Goal: Task Accomplishment & Management: Manage account settings

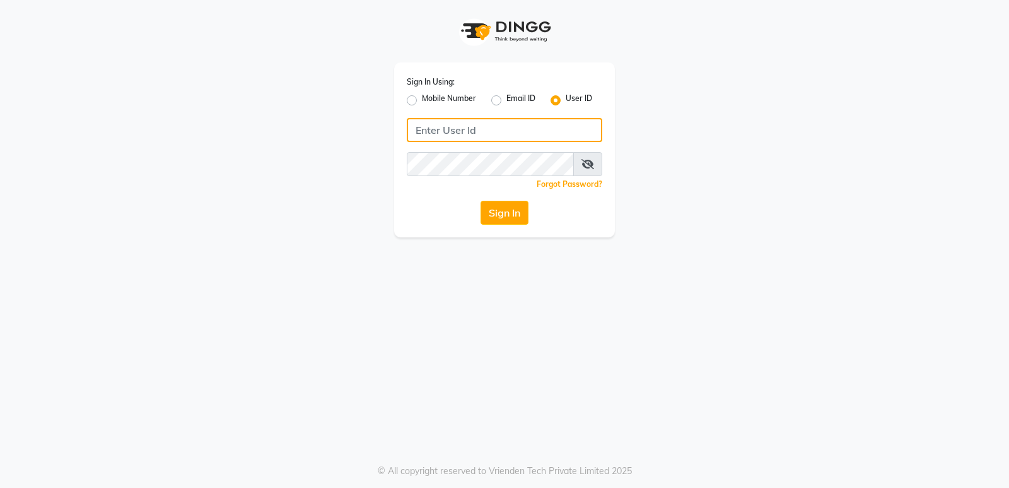
click at [437, 126] on input "Username" at bounding box center [505, 130] width 196 height 24
type input "fiesta"
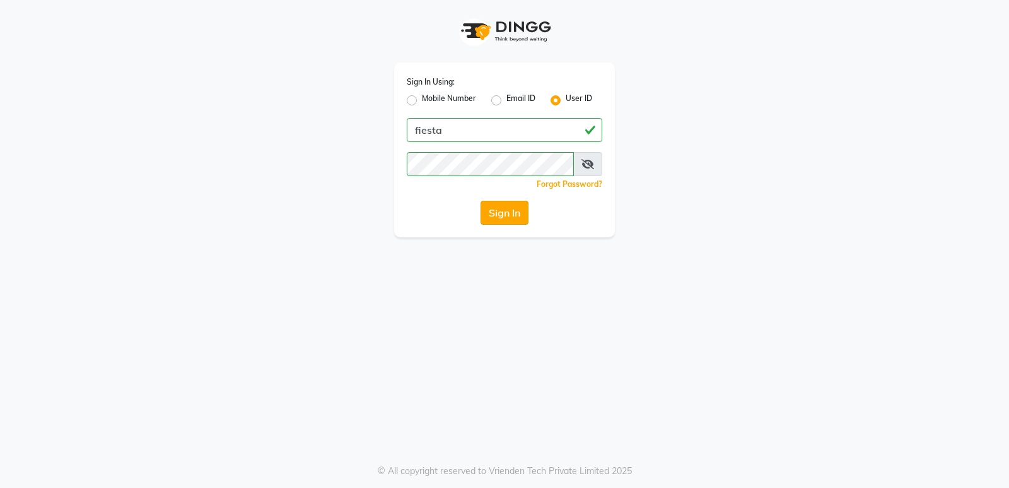
click at [499, 211] on button "Sign In" at bounding box center [505, 213] width 48 height 24
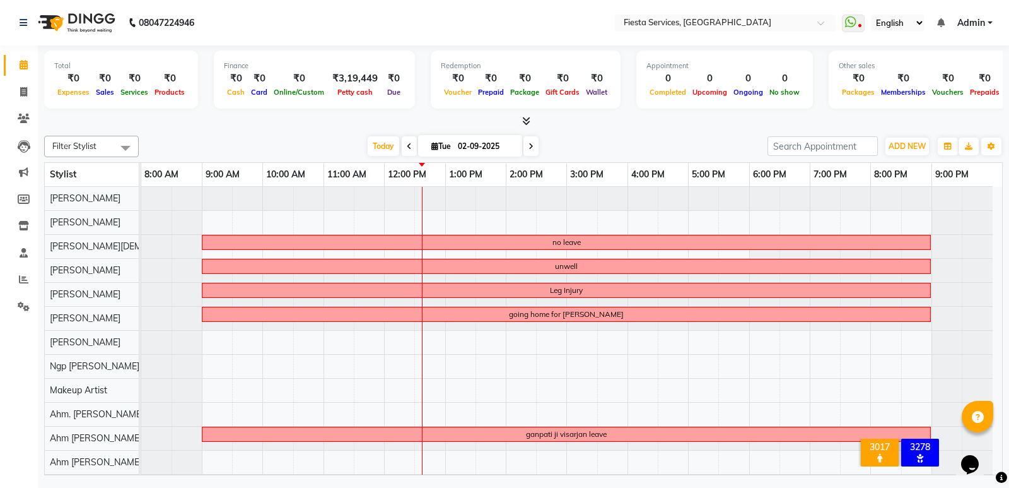
click at [529, 144] on icon at bounding box center [531, 147] width 5 height 8
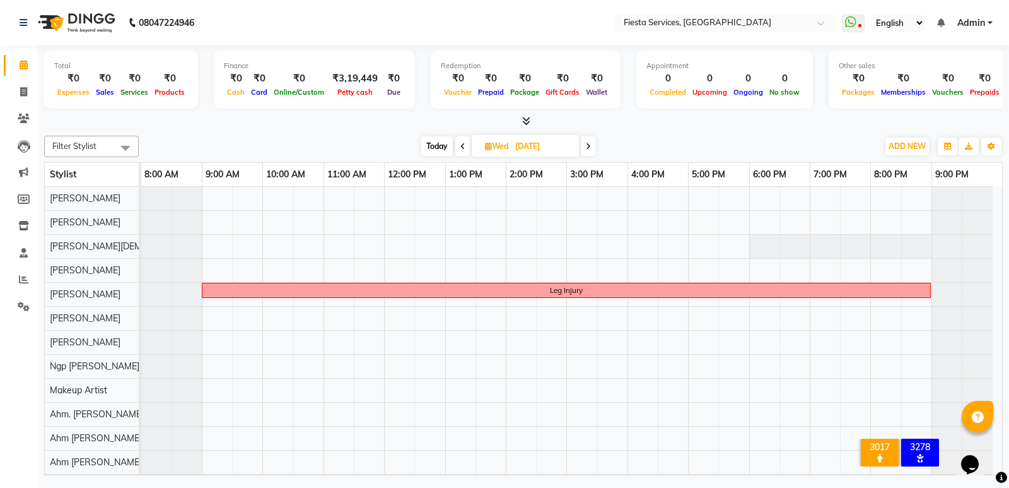
click at [589, 146] on icon at bounding box center [588, 147] width 5 height 8
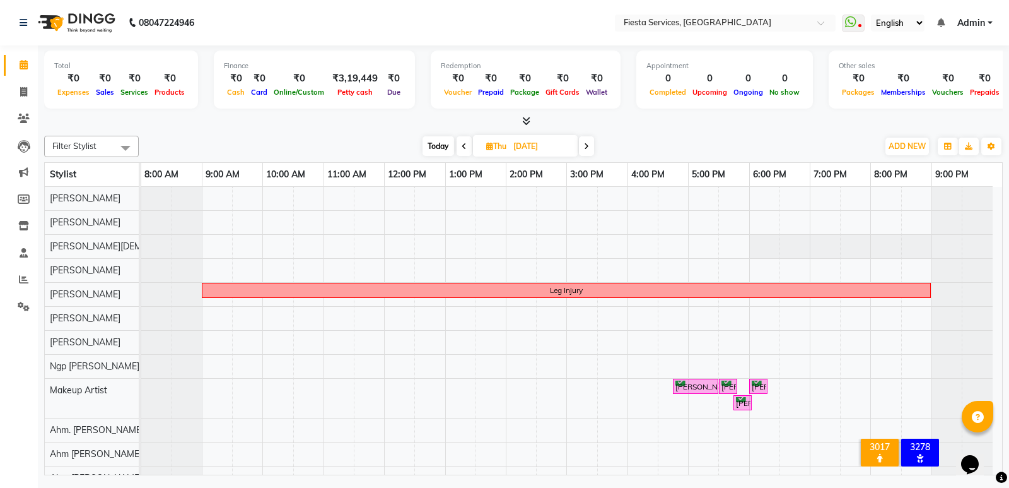
click at [589, 146] on icon at bounding box center [586, 147] width 5 height 8
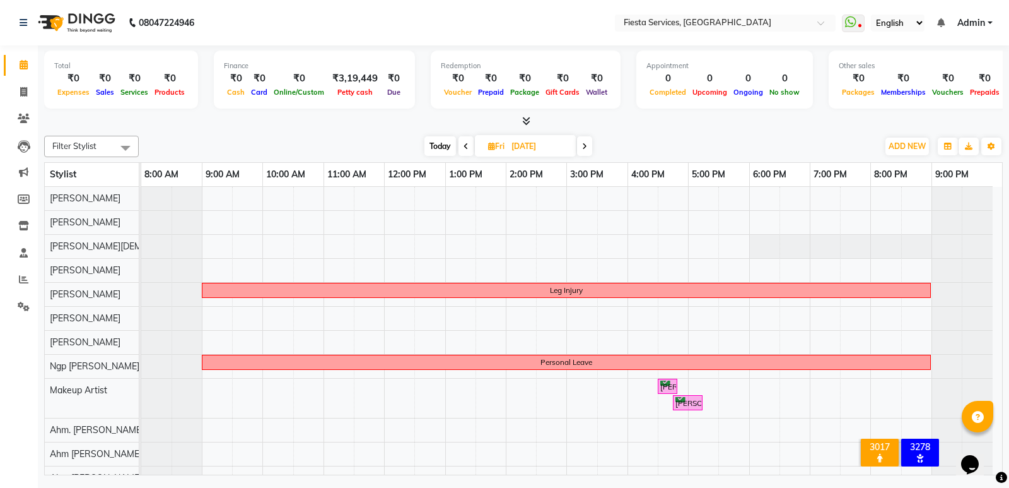
click at [589, 146] on span at bounding box center [584, 146] width 15 height 20
type input "[DATE]"
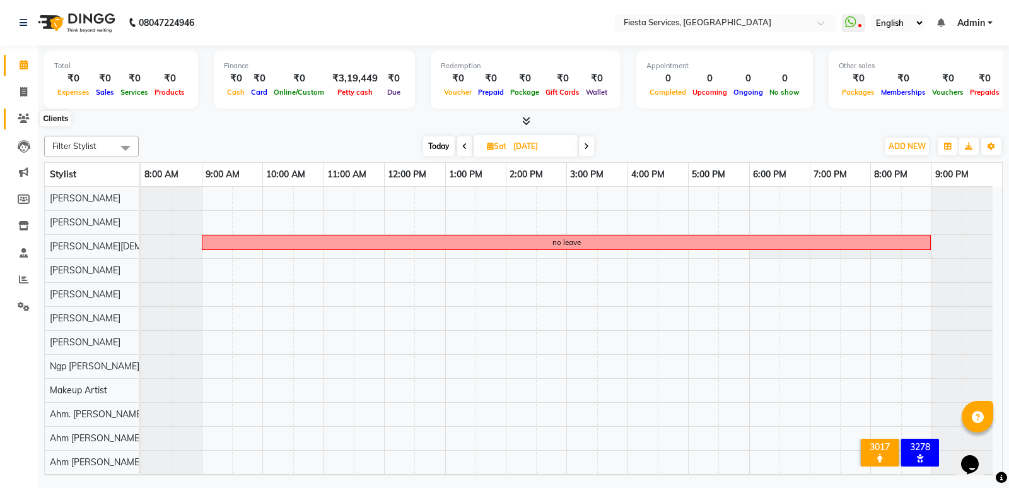
click at [21, 115] on icon at bounding box center [24, 118] width 12 height 9
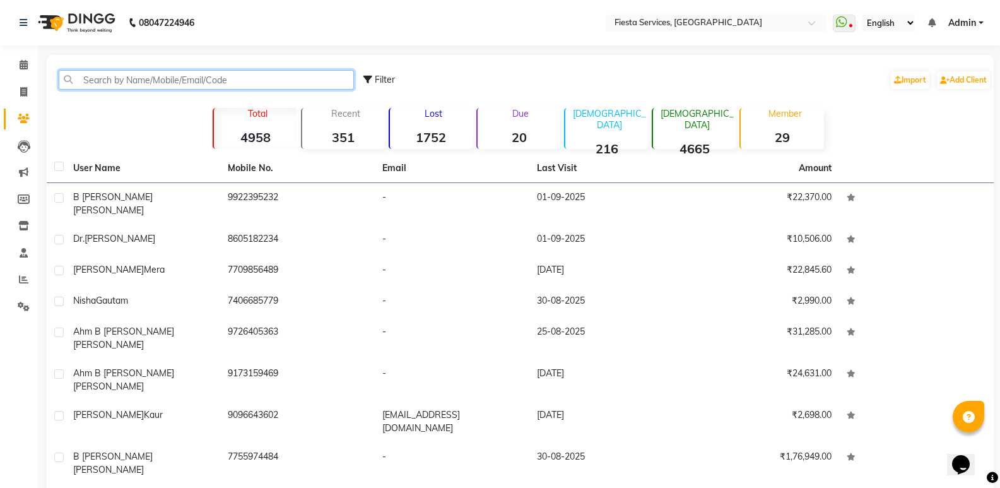
click at [107, 86] on input "text" at bounding box center [206, 80] width 295 height 20
paste input "98983 64270"
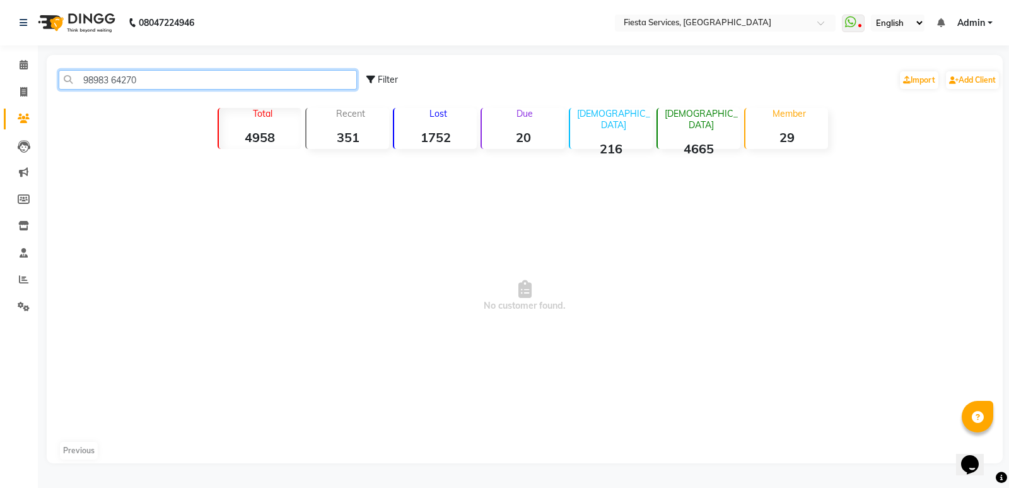
click at [113, 85] on input "98983 64270" at bounding box center [208, 80] width 298 height 20
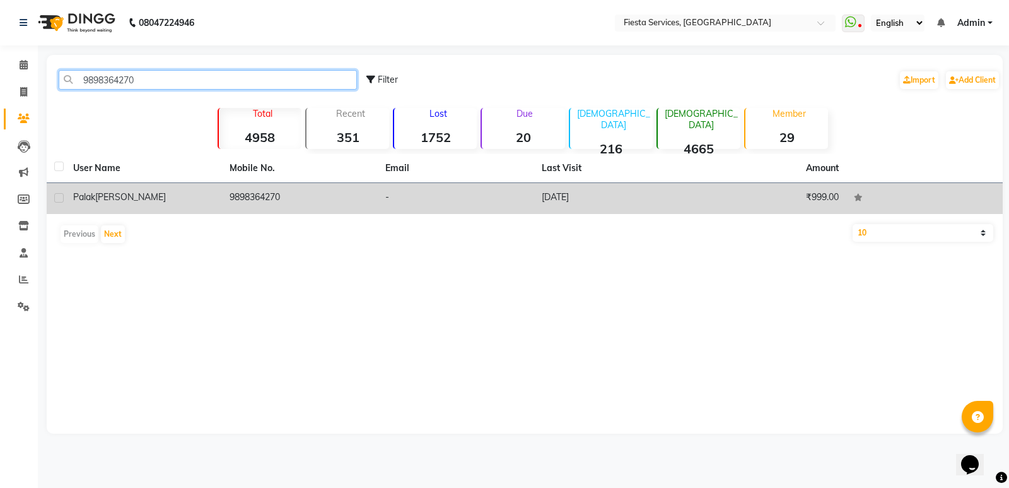
type input "9898364270"
click at [174, 203] on div "[PERSON_NAME]" at bounding box center [143, 197] width 141 height 13
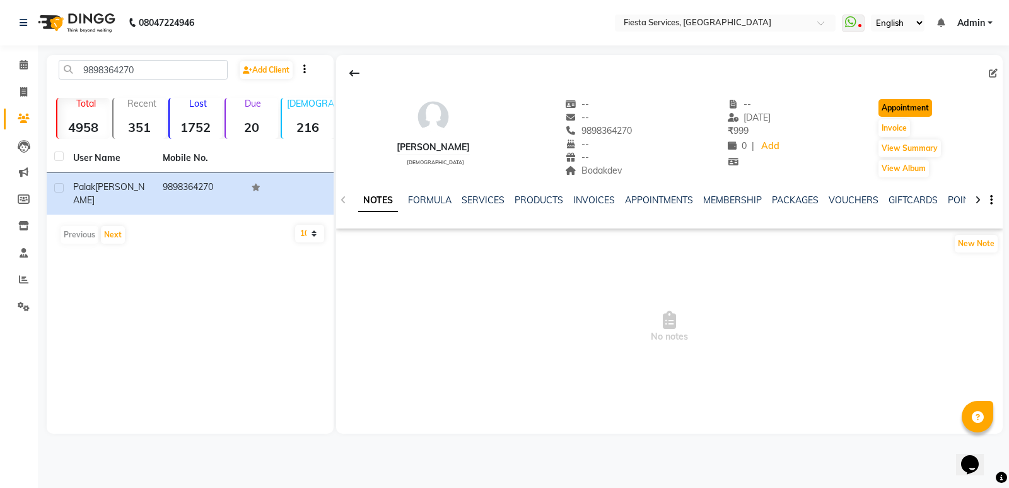
click at [922, 112] on button "Appointment" at bounding box center [906, 108] width 54 height 18
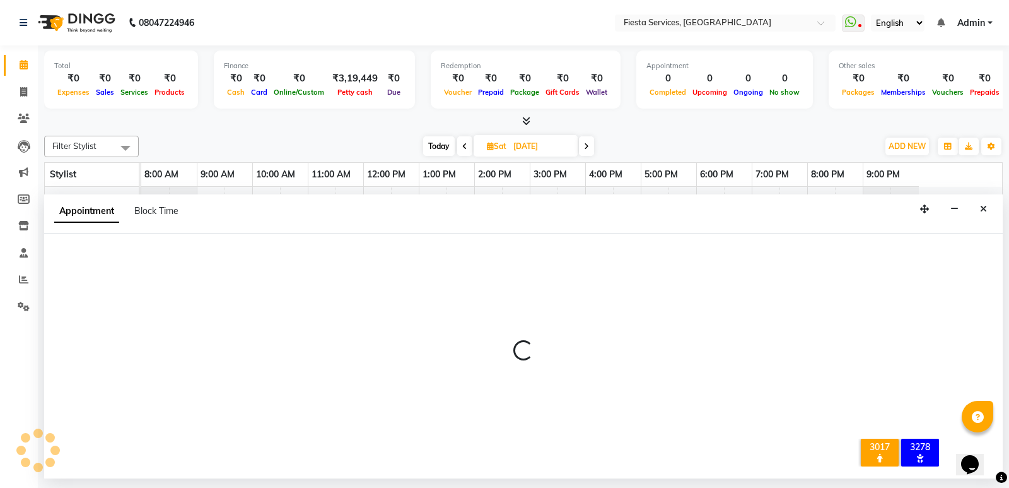
type input "02-09-2025"
select select "tentative"
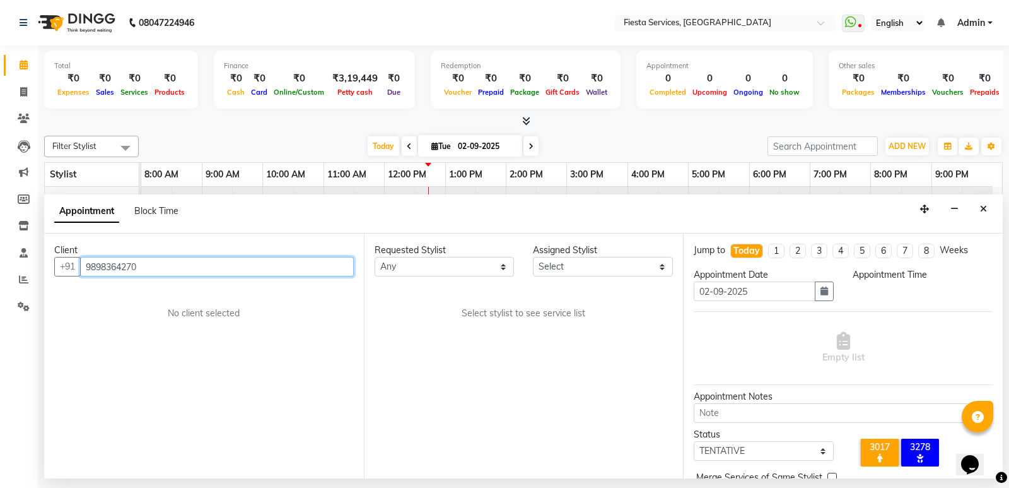
select select "540"
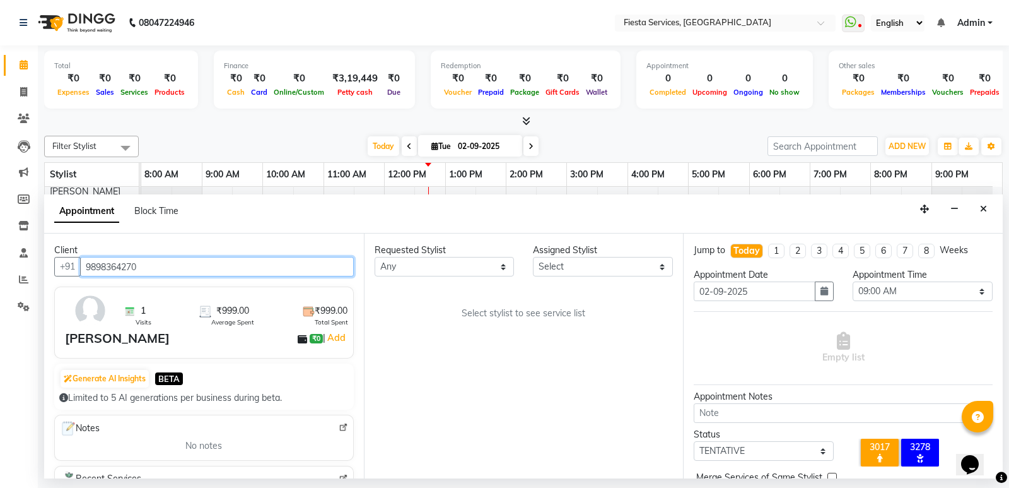
scroll to position [47, 0]
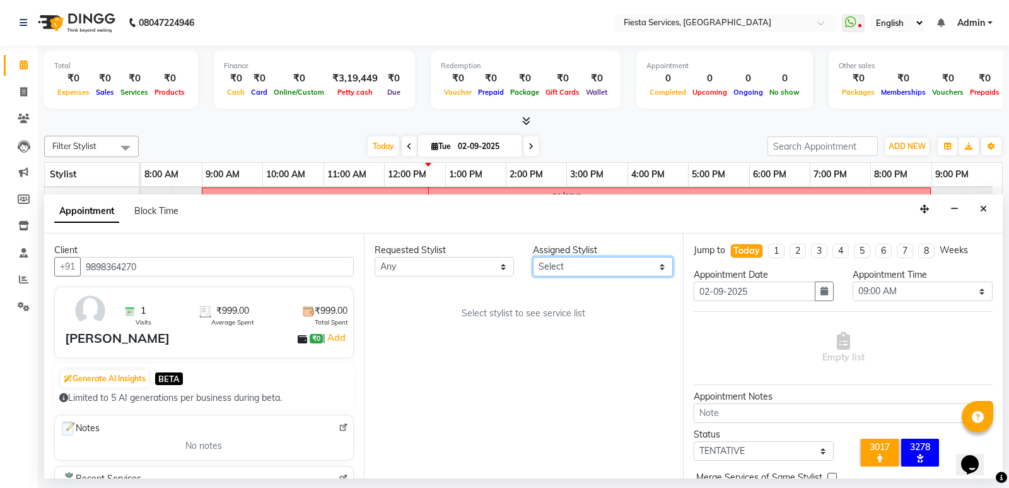
click at [572, 267] on select "Select Ahm. [PERSON_NAME] Ahm [PERSON_NAME] Ahm [PERSON_NAME] Ahm [PERSON_NAME]…" at bounding box center [603, 267] width 140 height 20
select select "80011"
click at [533, 257] on select "Select Ahm. [PERSON_NAME] Ahm [PERSON_NAME] Ahm [PERSON_NAME] Ahm [PERSON_NAME]…" at bounding box center [603, 267] width 140 height 20
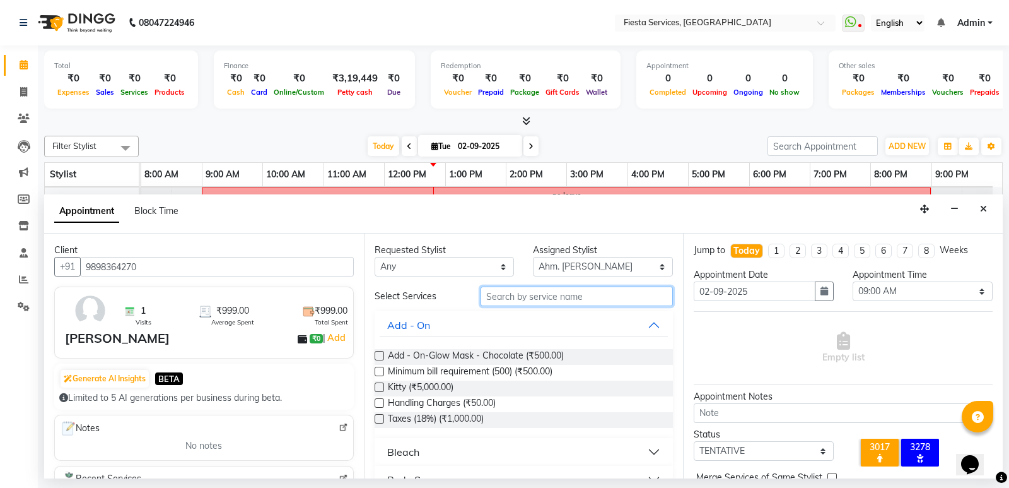
click at [515, 298] on input "text" at bounding box center [577, 296] width 193 height 20
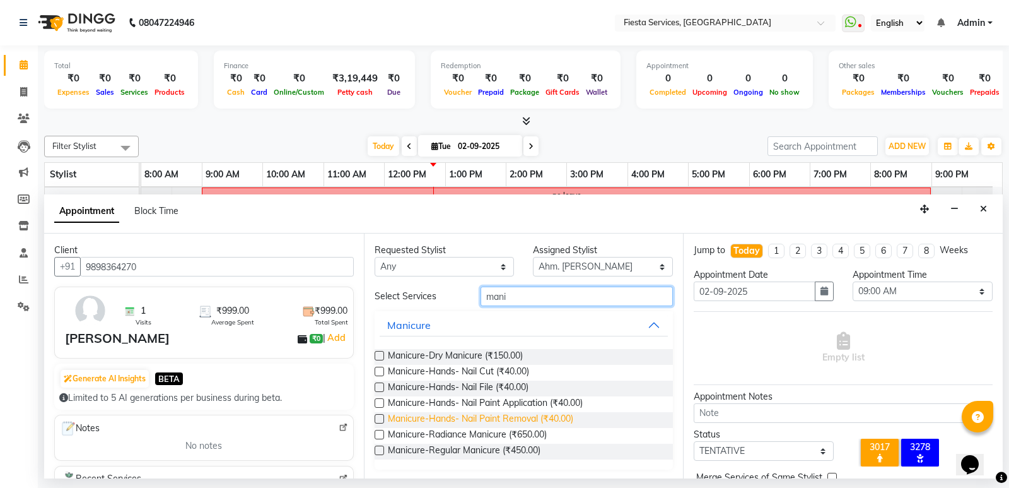
scroll to position [1, 0]
type input "mani"
click at [379, 432] on label at bounding box center [379, 432] width 9 height 9
click at [379, 432] on input "checkbox" at bounding box center [379, 434] width 8 height 8
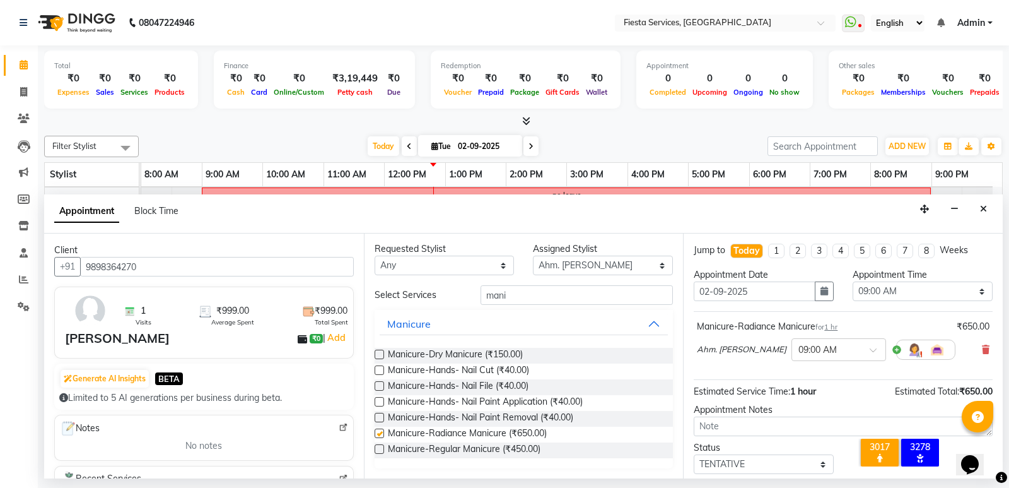
checkbox input "false"
click at [534, 303] on input "mani" at bounding box center [577, 295] width 193 height 20
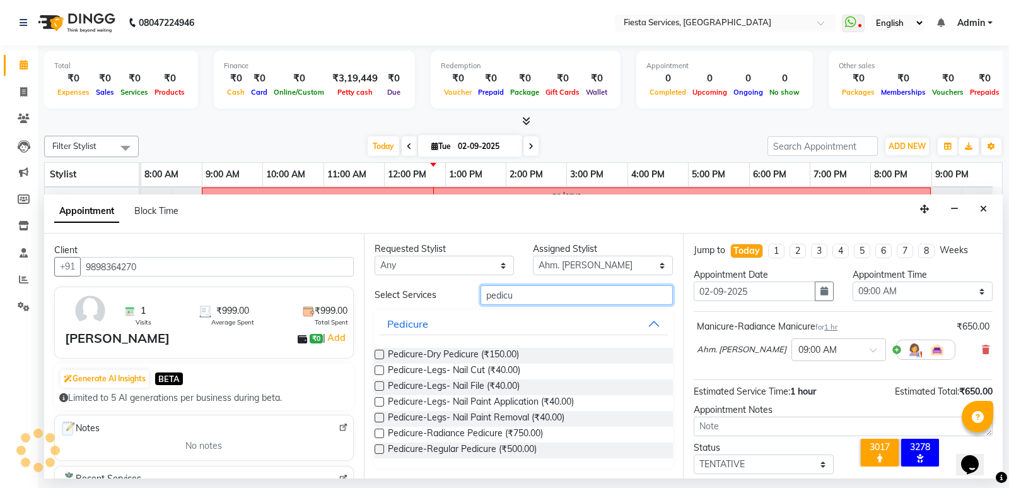
type input "pedicu"
click at [377, 435] on label at bounding box center [379, 432] width 9 height 9
click at [377, 435] on input "checkbox" at bounding box center [379, 434] width 8 height 8
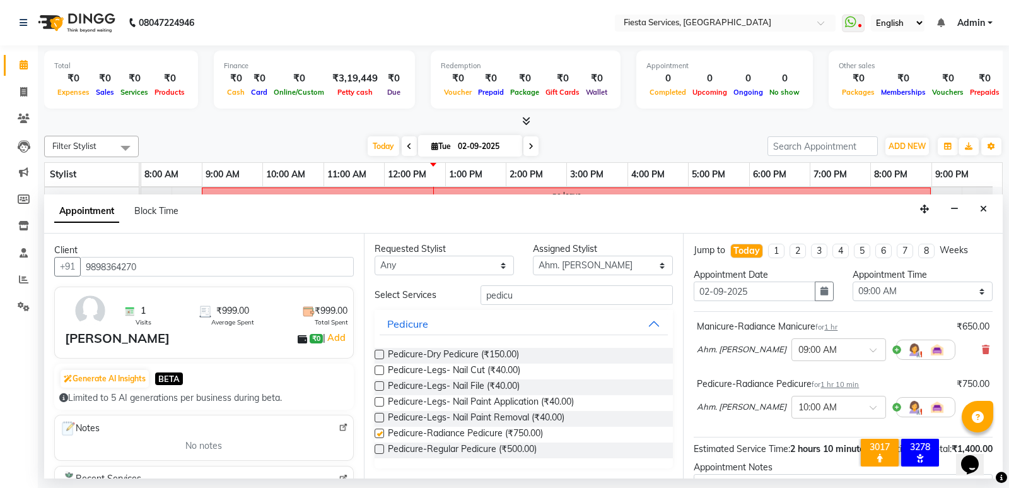
checkbox input "false"
click at [531, 295] on input "pedicu" at bounding box center [577, 295] width 193 height 20
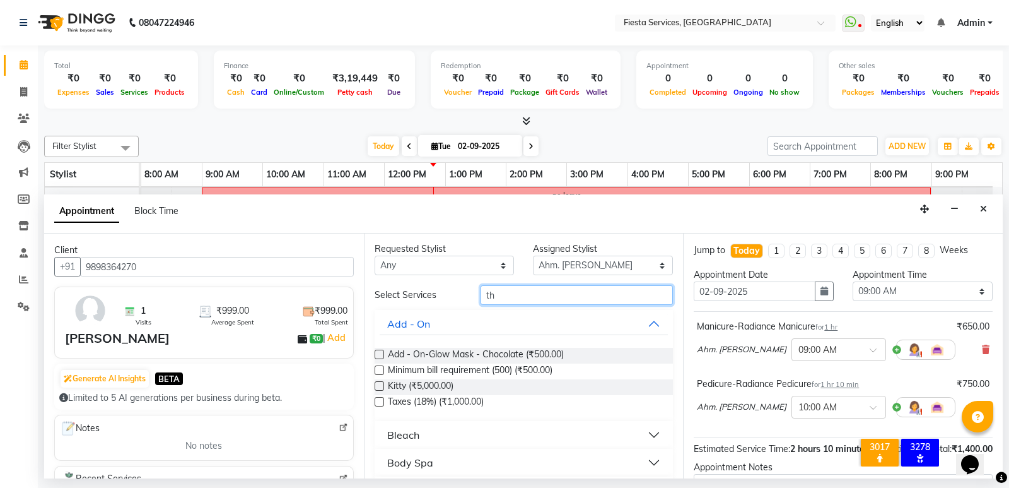
scroll to position [0, 0]
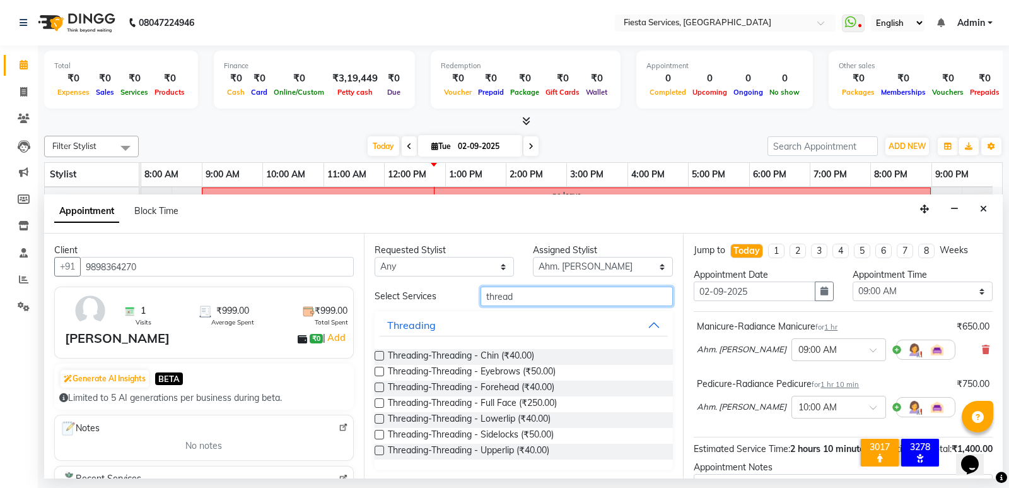
type input "thread"
click at [381, 369] on label at bounding box center [379, 371] width 9 height 9
click at [381, 369] on input "checkbox" at bounding box center [379, 372] width 8 height 8
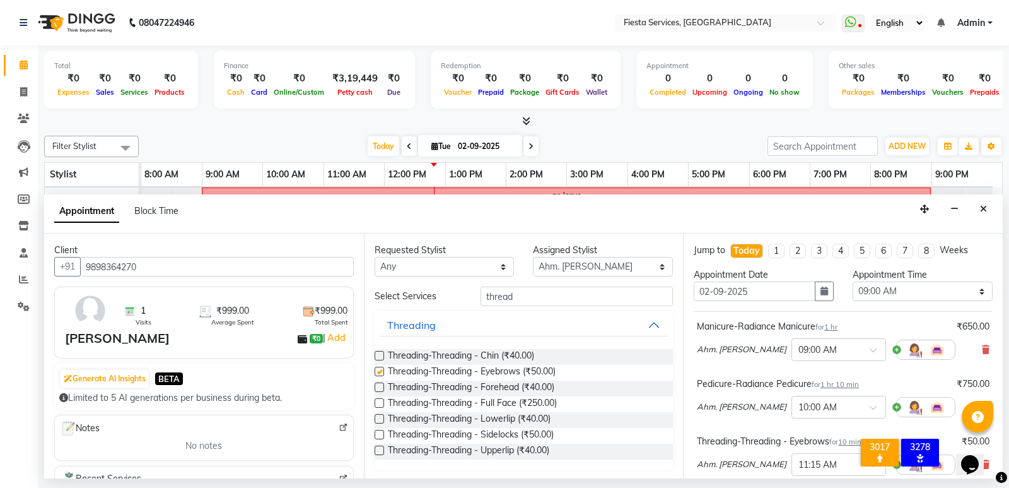
checkbox input "false"
click at [377, 448] on label at bounding box center [379, 449] width 9 height 9
click at [377, 448] on input "checkbox" at bounding box center [379, 451] width 8 height 8
checkbox input "false"
click at [543, 294] on input "thread" at bounding box center [577, 296] width 193 height 20
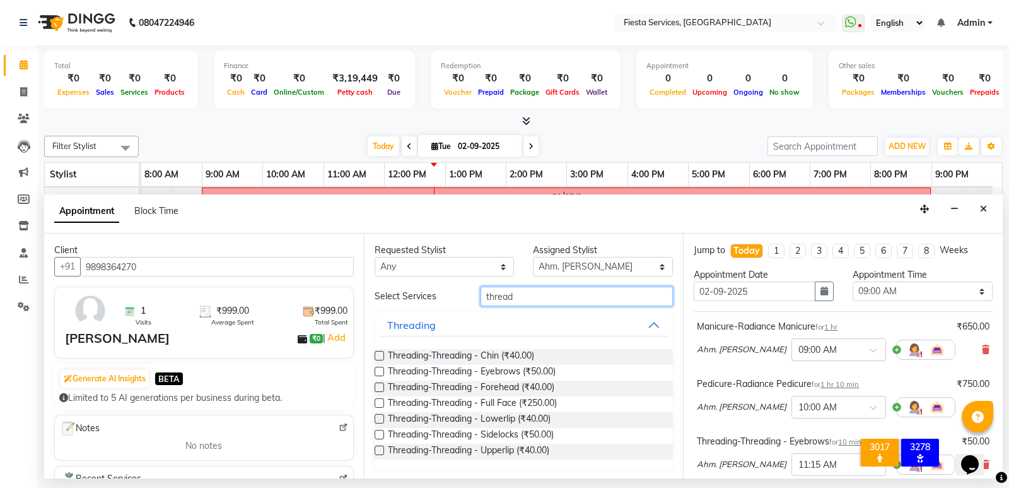
click at [543, 294] on input "thread" at bounding box center [577, 296] width 193 height 20
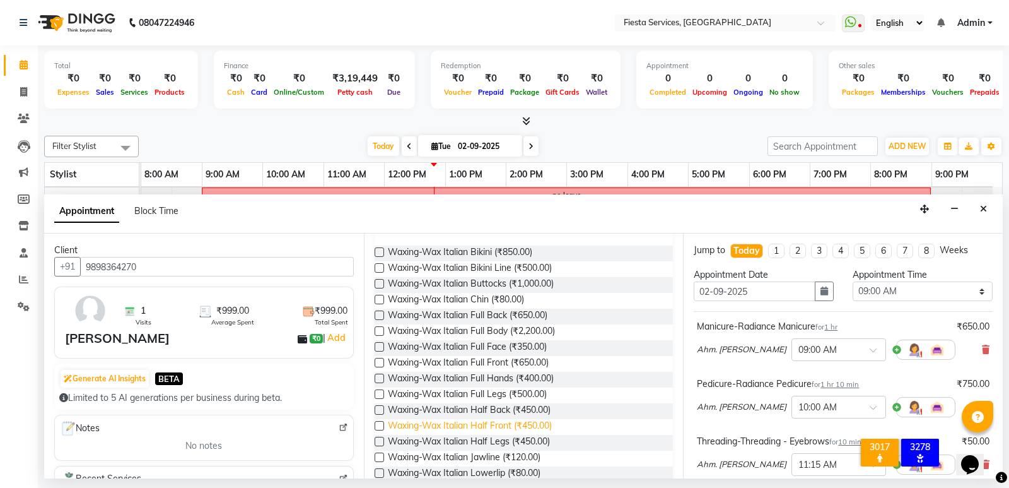
scroll to position [126, 0]
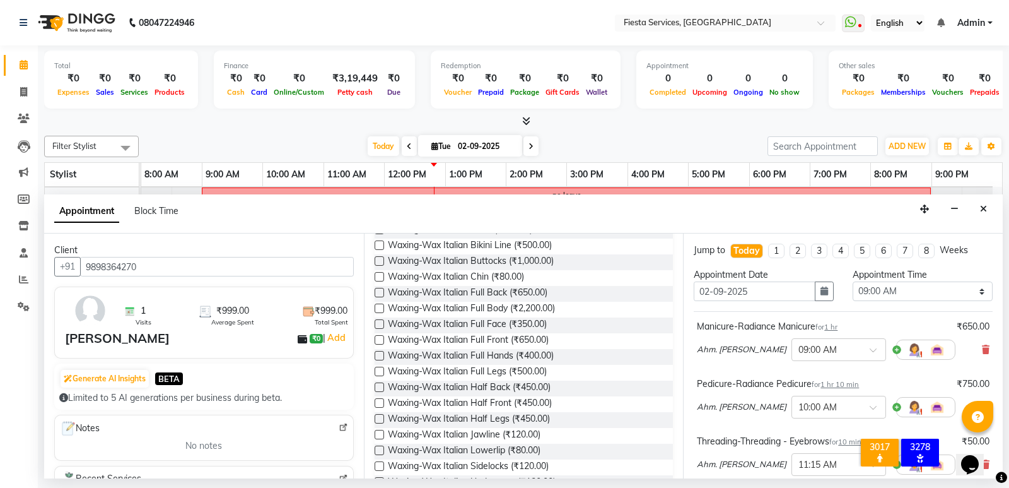
type input "italian"
click at [380, 372] on label at bounding box center [379, 371] width 9 height 9
click at [380, 372] on input "checkbox" at bounding box center [379, 372] width 8 height 8
checkbox input "false"
click at [379, 356] on label at bounding box center [379, 355] width 9 height 9
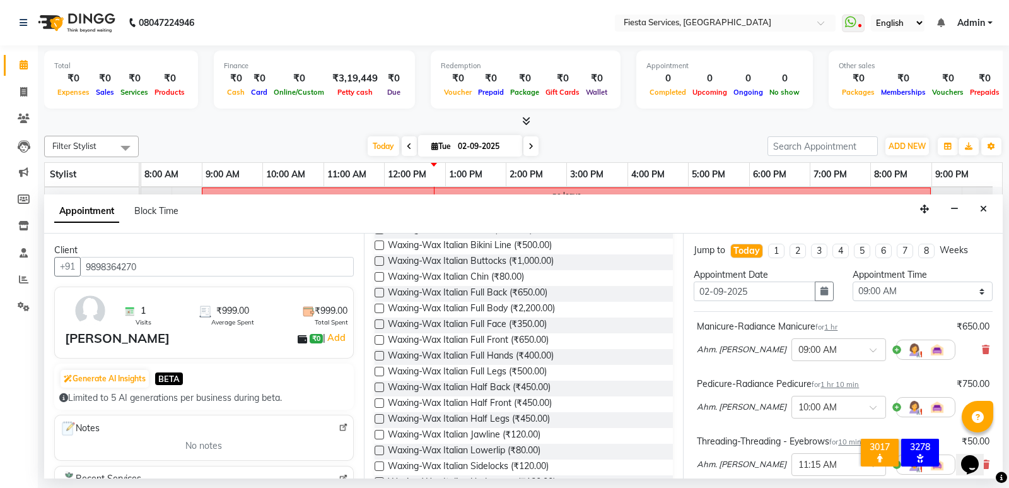
click at [379, 356] on input "checkbox" at bounding box center [379, 357] width 8 height 8
checkbox input "false"
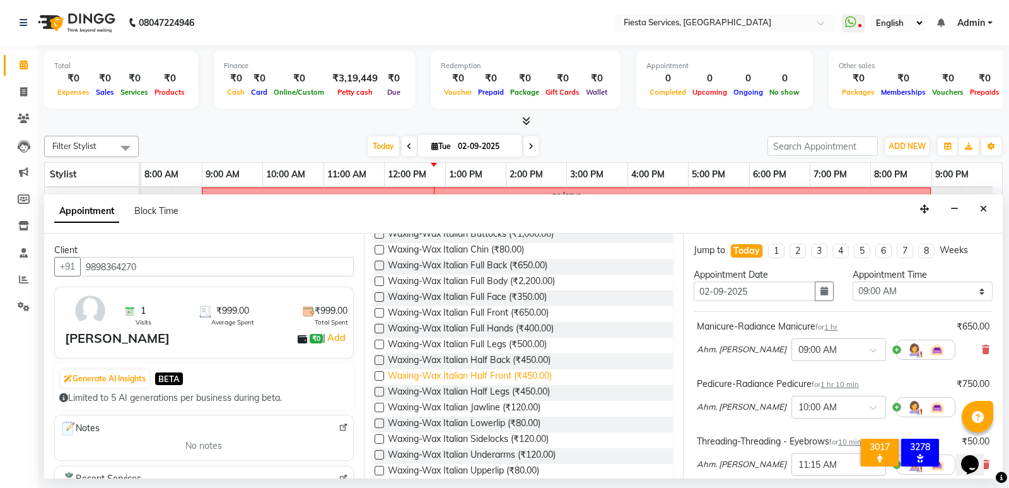
scroll to position [175, 0]
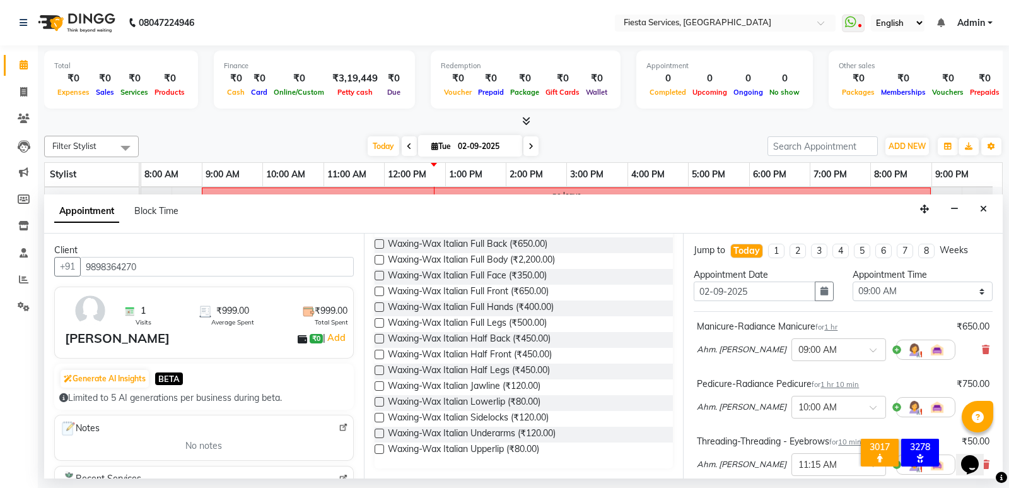
click at [382, 433] on label at bounding box center [379, 432] width 9 height 9
click at [382, 433] on input "checkbox" at bounding box center [379, 434] width 8 height 8
checkbox input "false"
click at [689, 322] on div "Jump to [DATE] 1 2 3 4 5 6 7 8 Weeks Appointment Date [DATE] Appointment Time S…" at bounding box center [843, 355] width 320 height 245
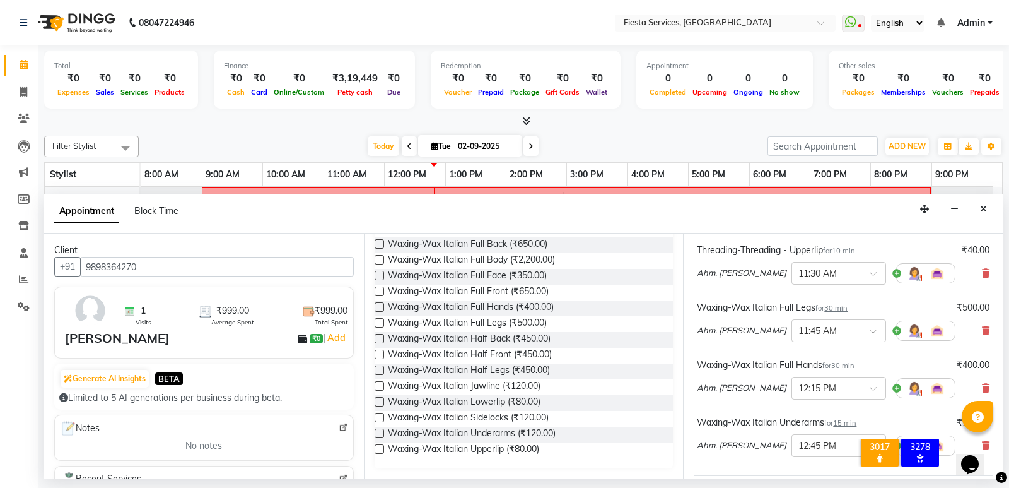
scroll to position [420, 0]
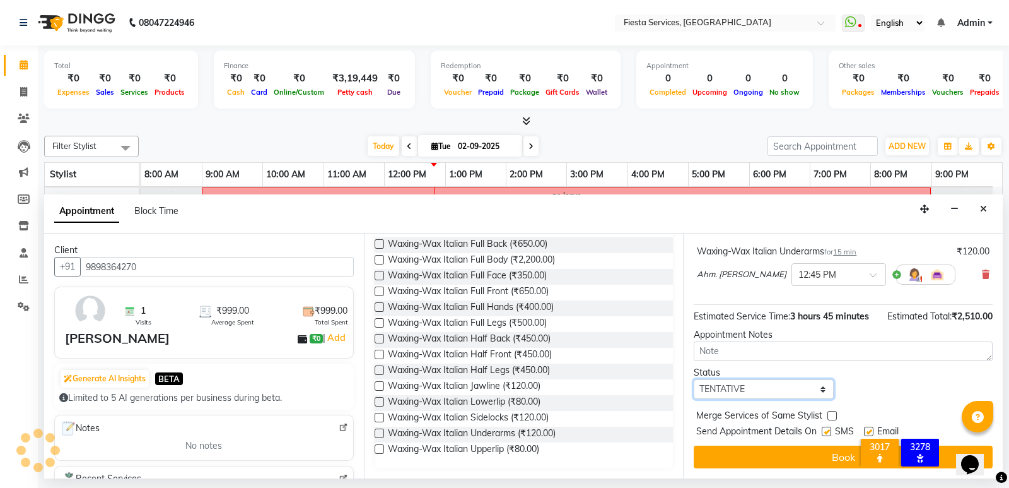
click at [738, 392] on select "Select TENTATIVE CONFIRM CHECK-IN UPCOMING" at bounding box center [764, 389] width 140 height 20
select select "confirm booking"
click at [694, 379] on select "Select TENTATIVE CONFIRM CHECK-IN UPCOMING" at bounding box center [764, 389] width 140 height 20
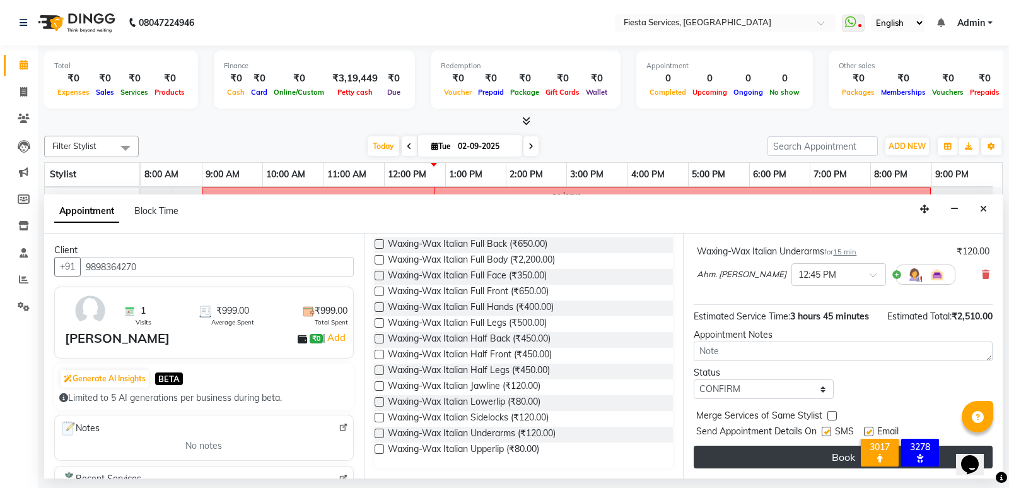
click at [758, 452] on button "Book" at bounding box center [843, 456] width 299 height 23
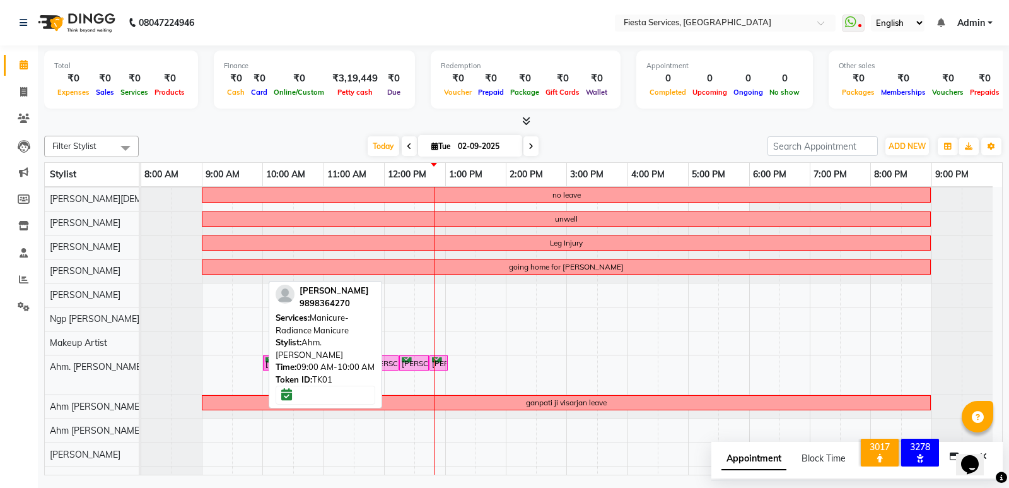
drag, startPoint x: 220, startPoint y: 362, endPoint x: 283, endPoint y: 370, distance: 64.2
click at [285, 373] on div "Filter Stylist Select All [PERSON_NAME] [PERSON_NAME] [PERSON_NAME] Swami [PERS…" at bounding box center [523, 303] width 959 height 344
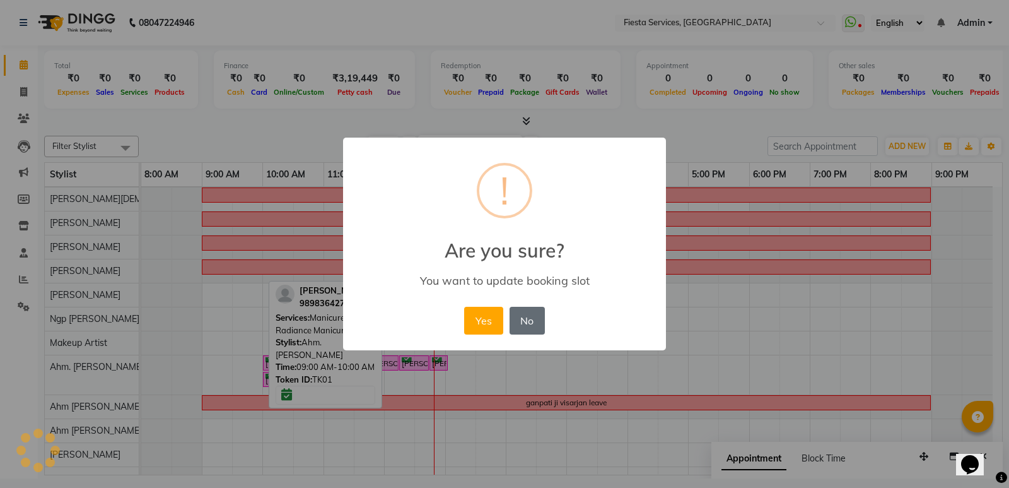
click at [522, 321] on button "No" at bounding box center [527, 321] width 35 height 28
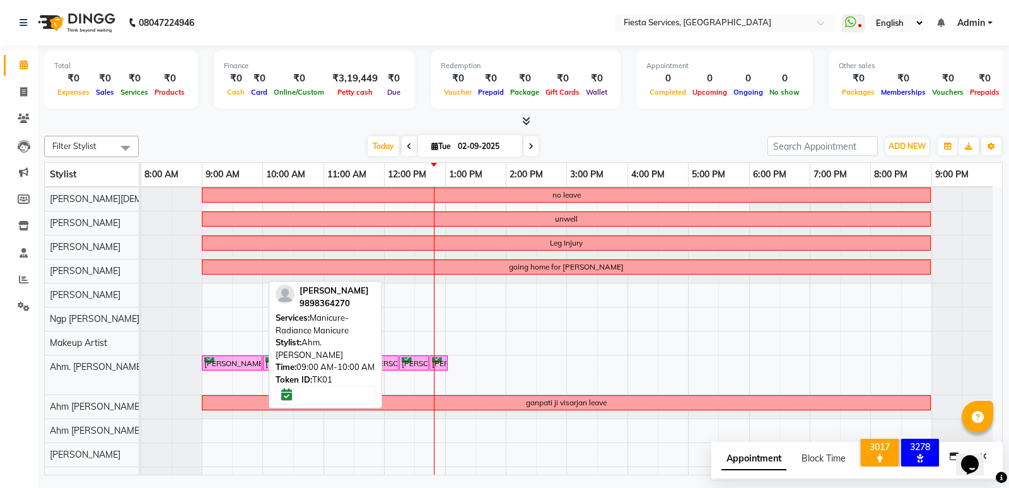
click at [220, 362] on div "[PERSON_NAME], TK01, 09:00 AM-10:00 AM, Manicure-Radiance Manicure" at bounding box center [232, 363] width 58 height 12
click at [216, 363] on div "[PERSON_NAME], TK01, 09:00 AM-10:00 AM, Manicure-Radiance Manicure" at bounding box center [232, 363] width 58 height 12
select select "6"
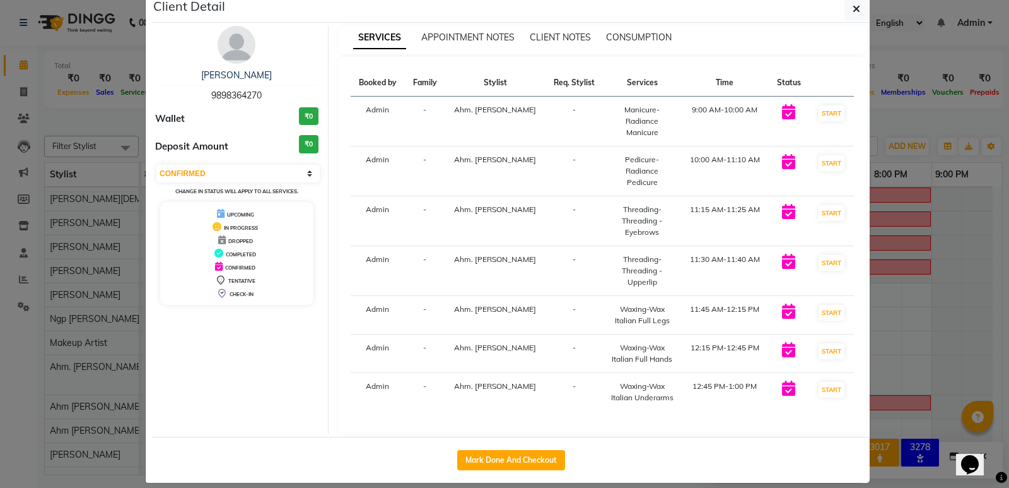
scroll to position [0, 0]
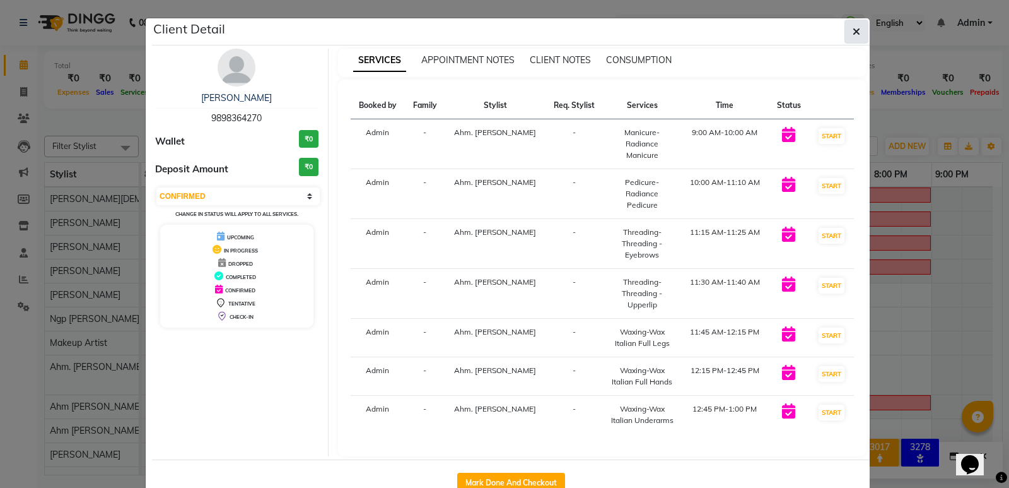
click at [853, 30] on icon "button" at bounding box center [857, 31] width 8 height 10
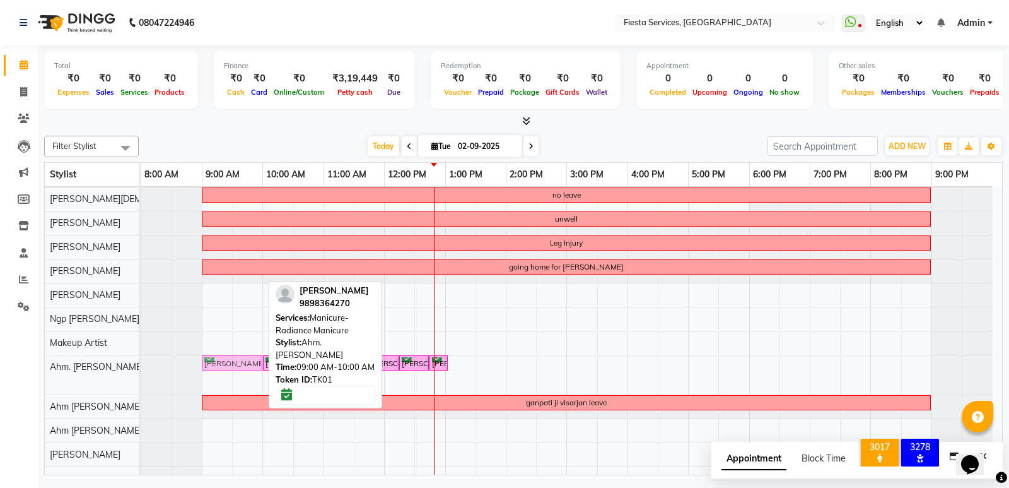
drag, startPoint x: 234, startPoint y: 363, endPoint x: 231, endPoint y: 372, distance: 8.8
click at [231, 372] on div "no leave unwell Leg Injury going home for [PERSON_NAME] chatruti [PERSON_NAME],…" at bounding box center [571, 314] width 861 height 351
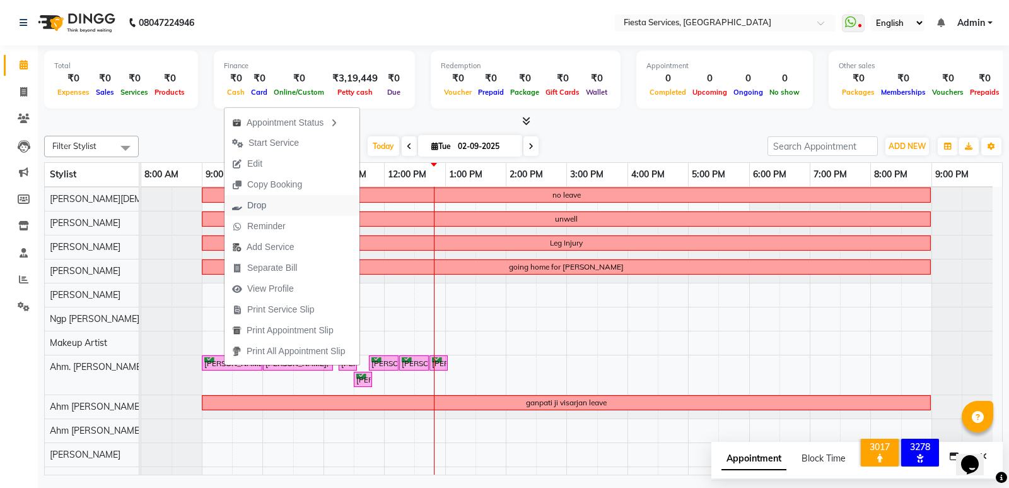
click at [261, 200] on span "Drop" at bounding box center [256, 205] width 19 height 13
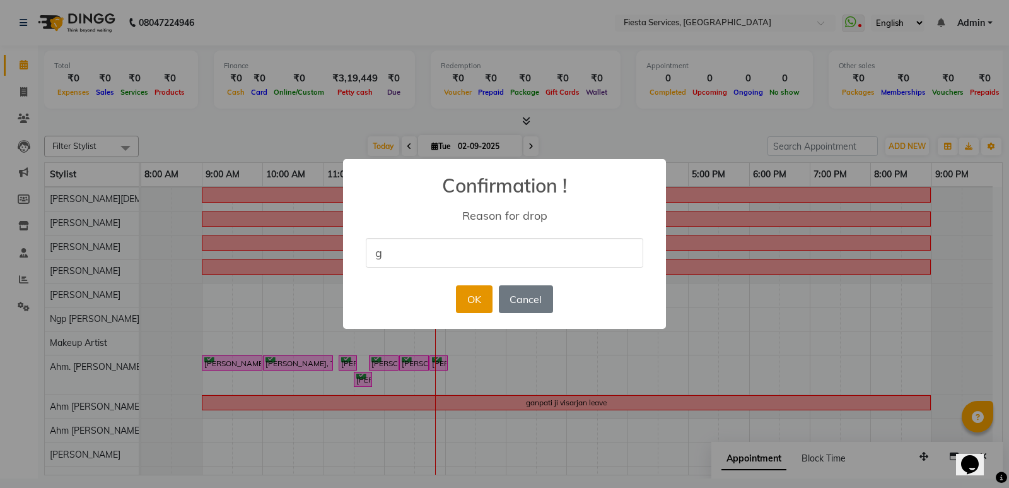
type input "g"
click at [478, 295] on button "OK" at bounding box center [474, 299] width 36 height 28
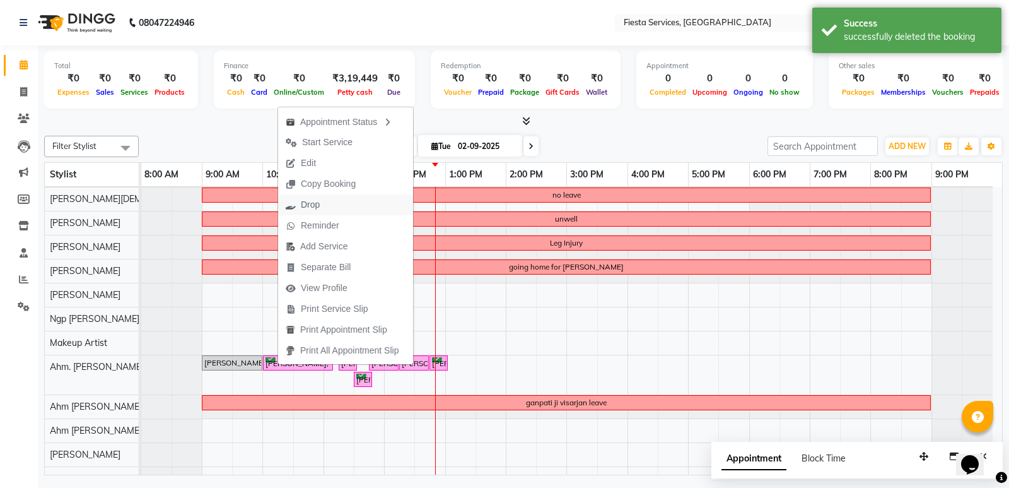
click at [314, 210] on span "Drop" at bounding box center [310, 204] width 19 height 13
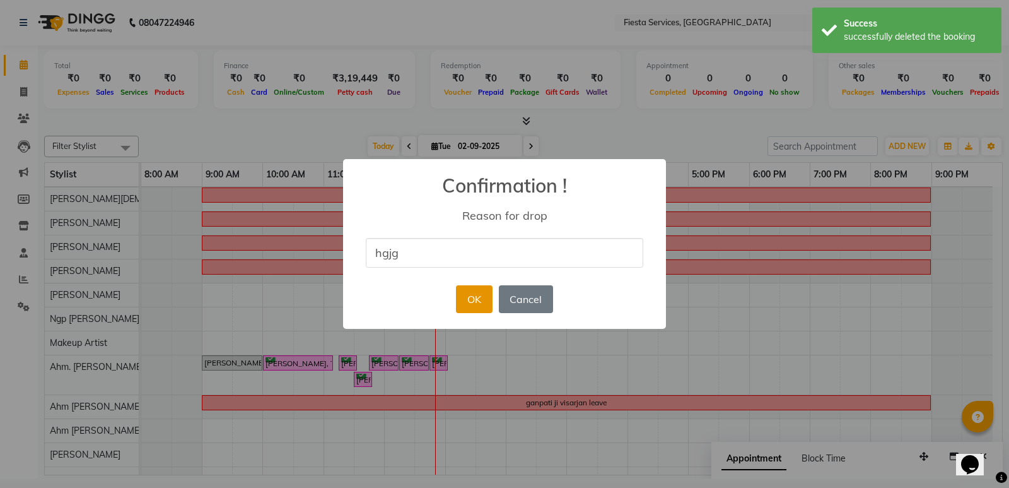
type input "hgjg"
click at [459, 297] on button "OK" at bounding box center [474, 299] width 36 height 28
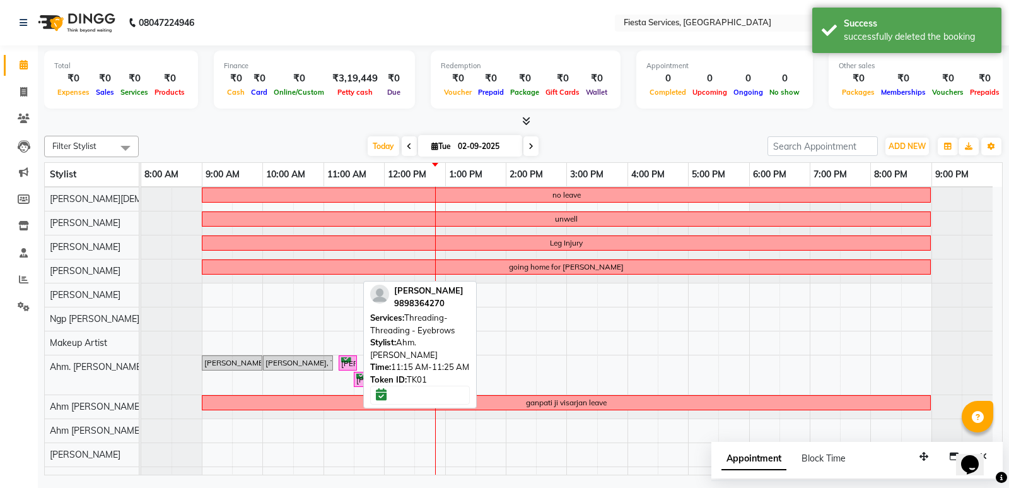
click at [340, 363] on div "[PERSON_NAME], TK01, 11:15 AM-11:25 AM, Threading-Threading - Eyebrows" at bounding box center [348, 363] width 16 height 12
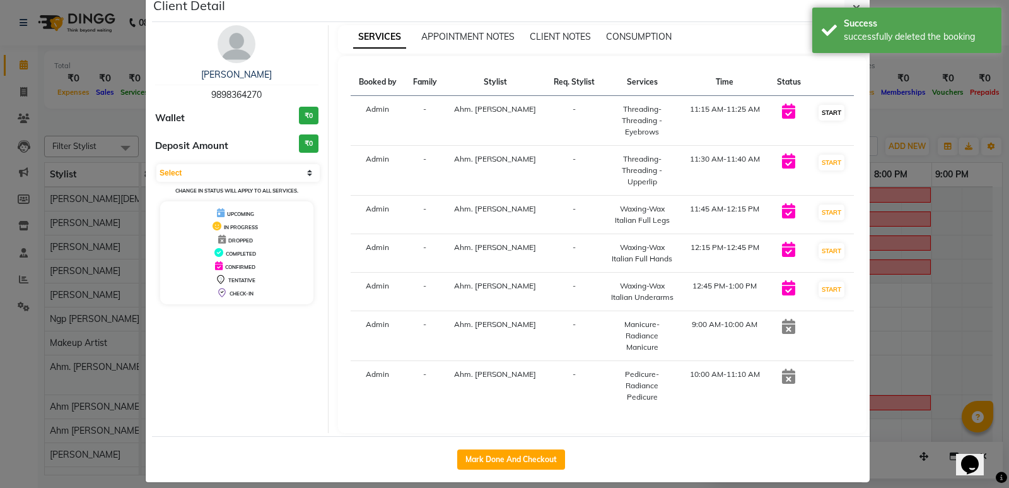
scroll to position [36, 0]
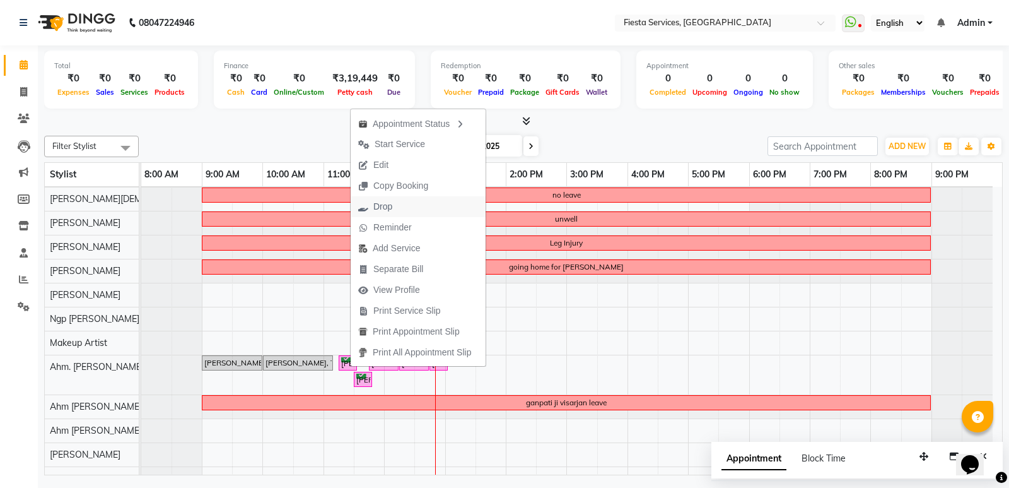
click at [394, 207] on span "Drop" at bounding box center [375, 206] width 49 height 21
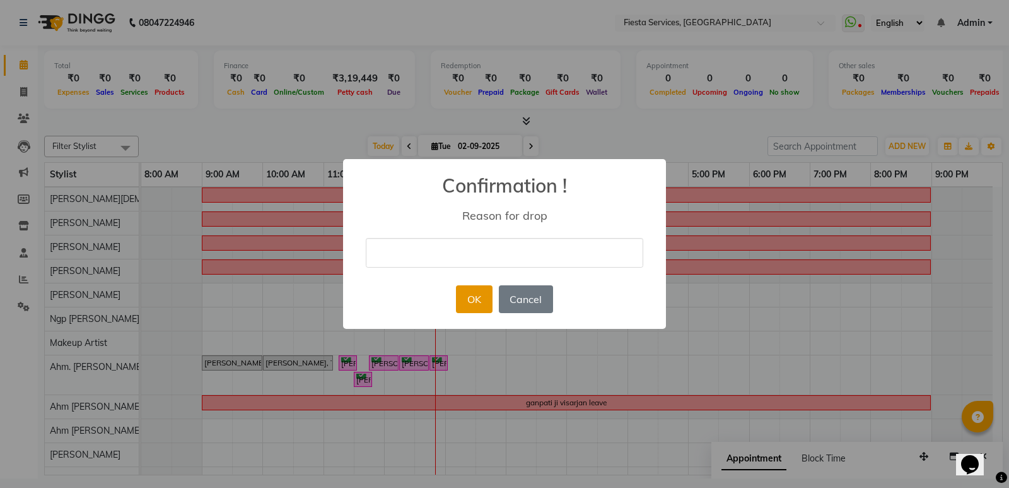
click at [475, 297] on button "OK" at bounding box center [474, 299] width 36 height 28
type input "gj"
click at [473, 300] on button "OK" at bounding box center [474, 299] width 36 height 28
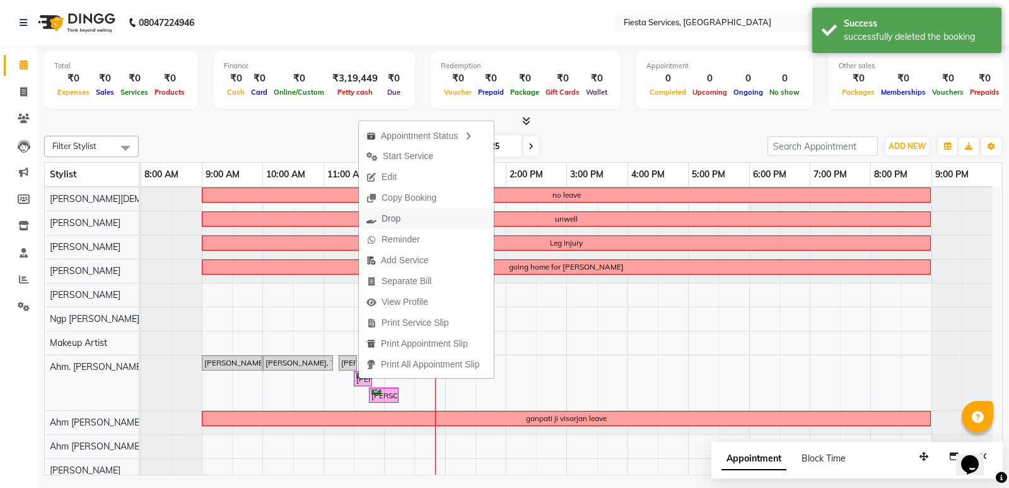
click at [424, 218] on button "Drop" at bounding box center [426, 218] width 135 height 21
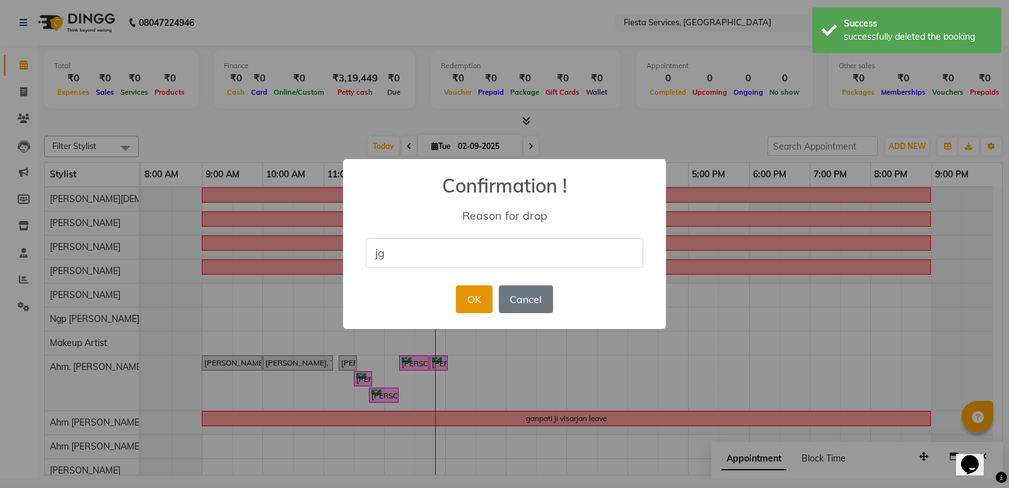
type input "jg"
click at [469, 309] on button "OK" at bounding box center [474, 299] width 36 height 28
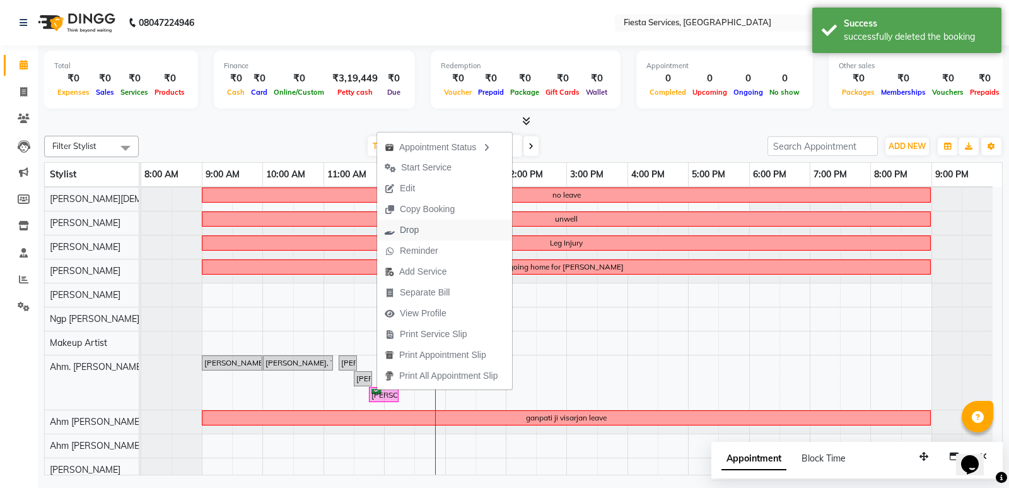
click at [426, 232] on span "Drop" at bounding box center [401, 230] width 49 height 21
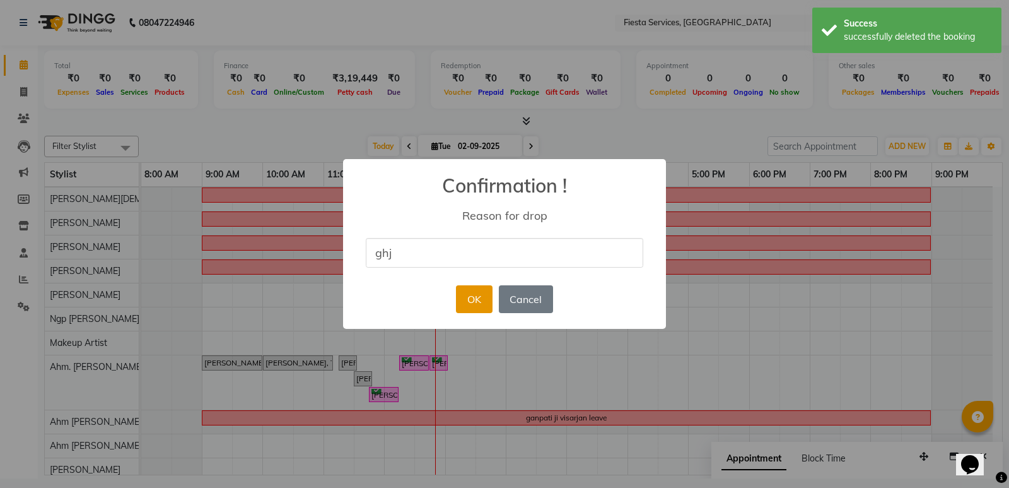
type input "ghj"
click at [466, 298] on button "OK" at bounding box center [474, 299] width 36 height 28
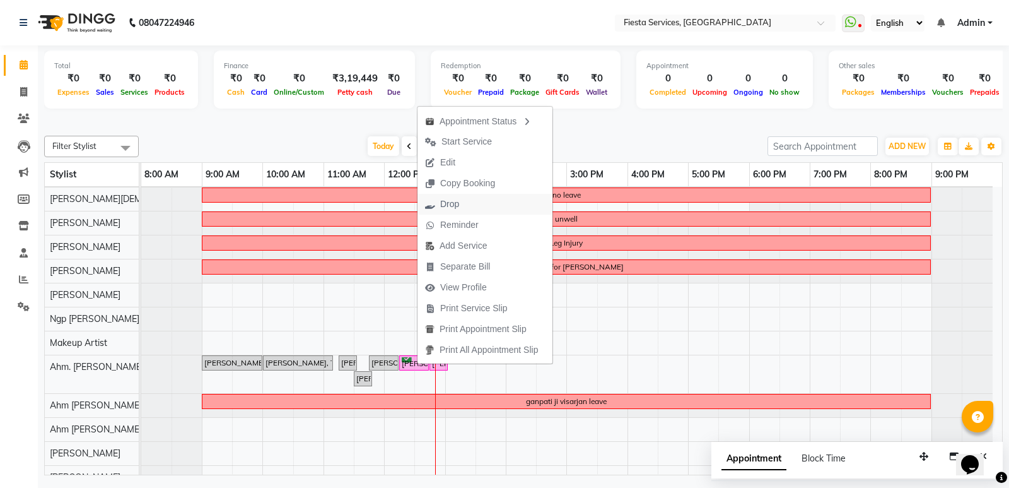
click at [459, 206] on span "Drop" at bounding box center [449, 203] width 19 height 13
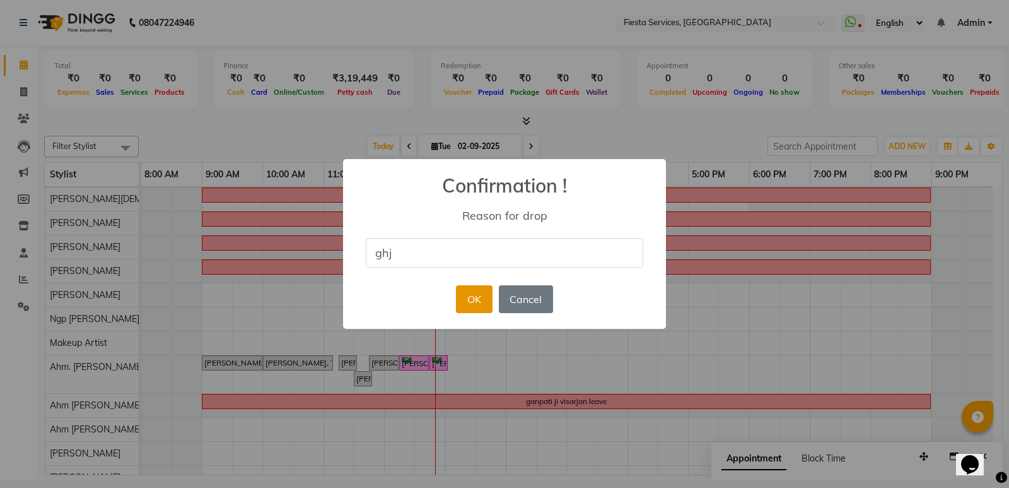
type input "ghj"
click at [469, 300] on button "OK" at bounding box center [474, 299] width 36 height 28
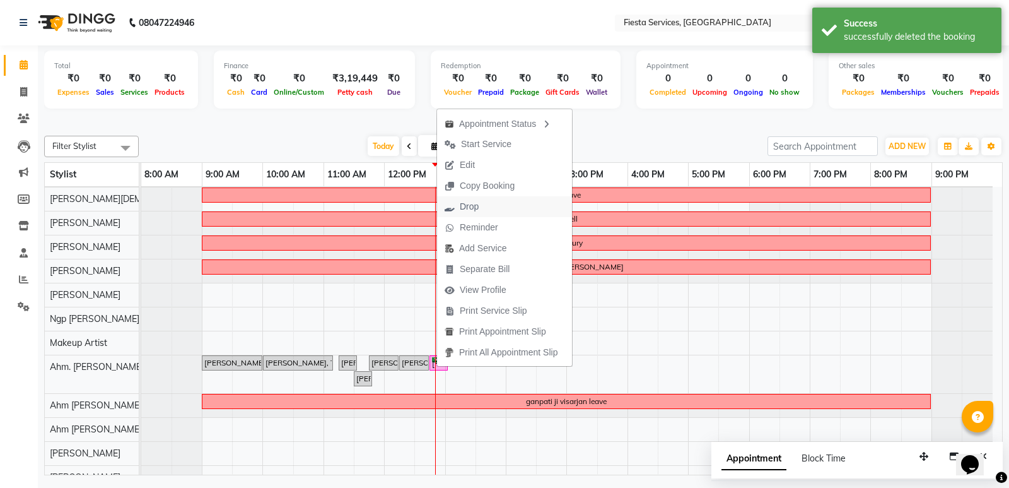
click at [468, 211] on span "Drop" at bounding box center [469, 206] width 19 height 13
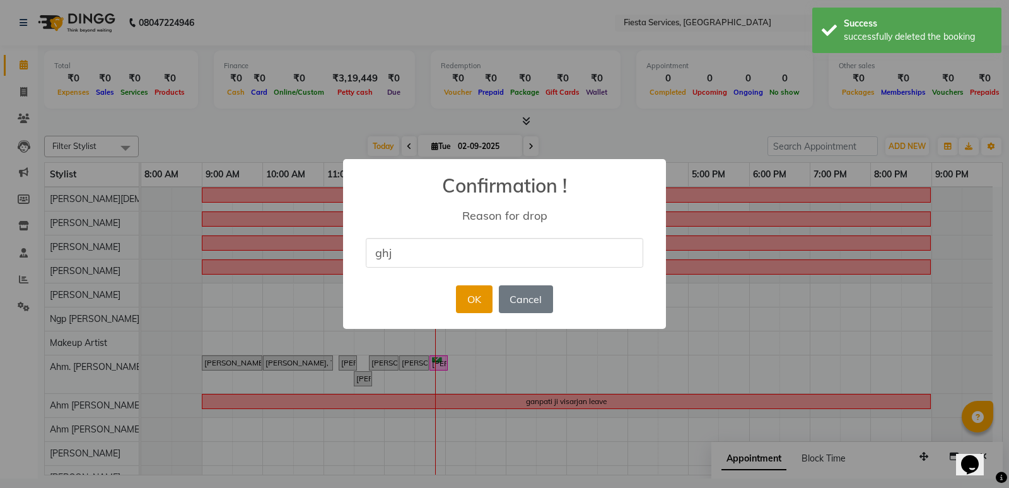
type input "ghj"
click at [469, 304] on button "OK" at bounding box center [474, 299] width 36 height 28
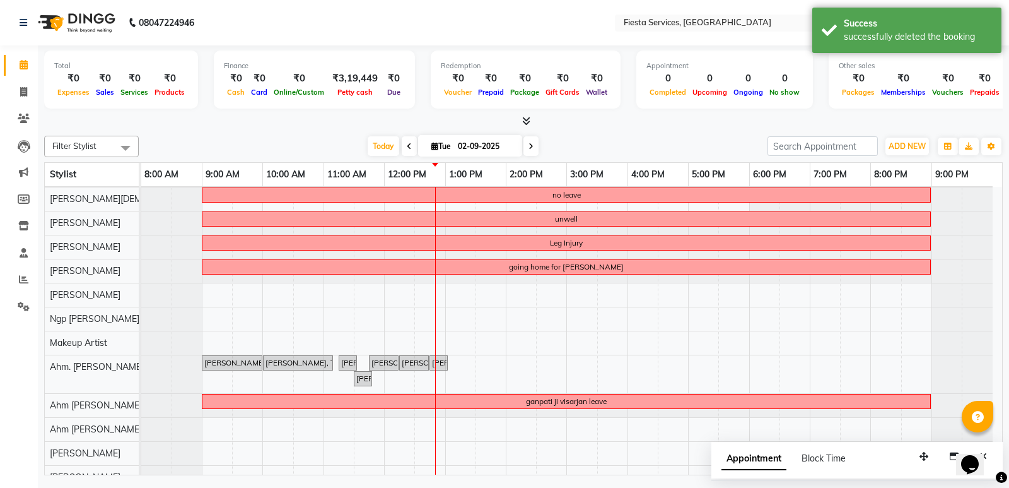
click at [531, 147] on icon at bounding box center [531, 147] width 5 height 8
type input "[DATE]"
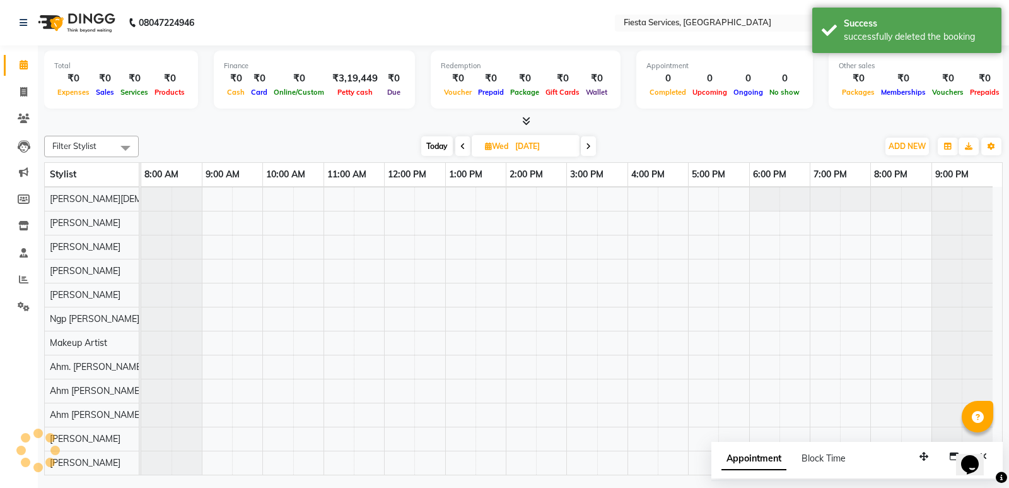
click at [531, 147] on input "[DATE]" at bounding box center [543, 146] width 63 height 19
select select "9"
select select "2025"
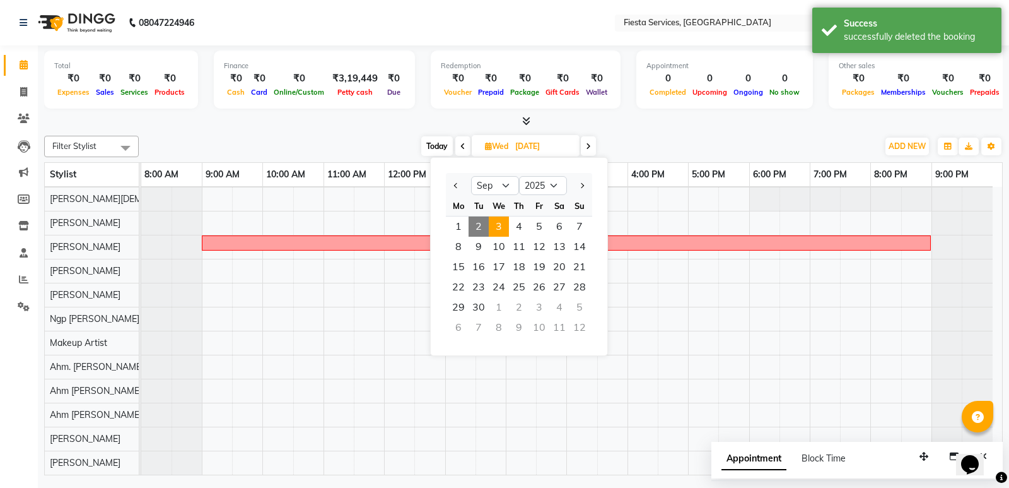
click at [592, 147] on span at bounding box center [588, 146] width 15 height 20
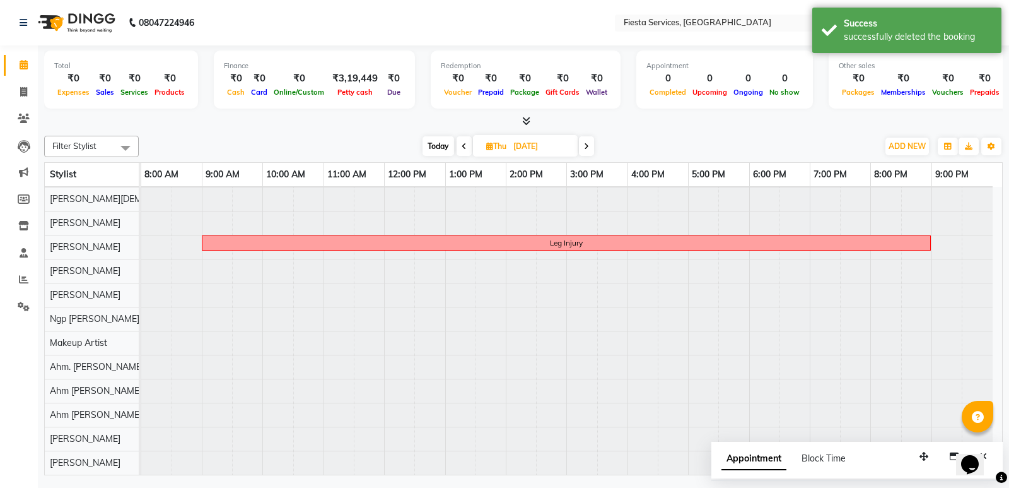
click at [591, 147] on span at bounding box center [586, 146] width 15 height 20
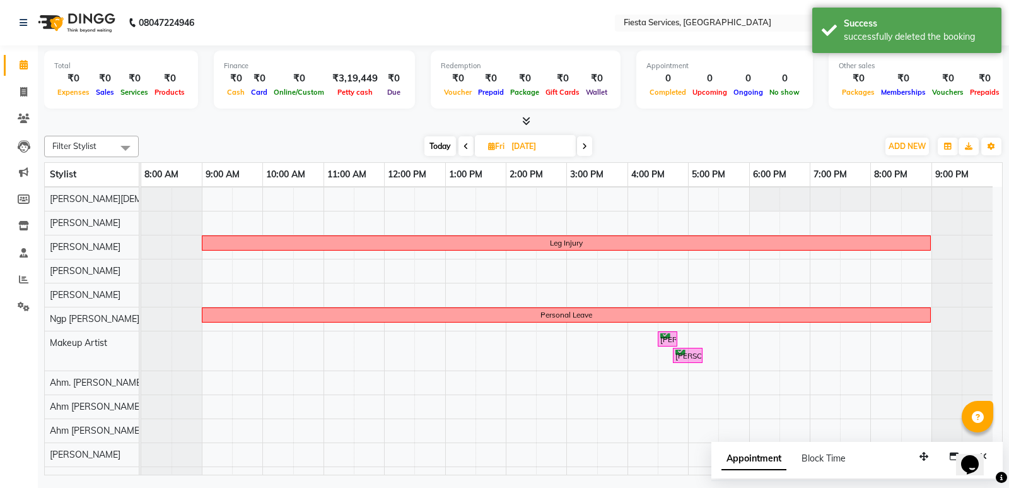
click at [589, 147] on span at bounding box center [584, 146] width 15 height 20
type input "[DATE]"
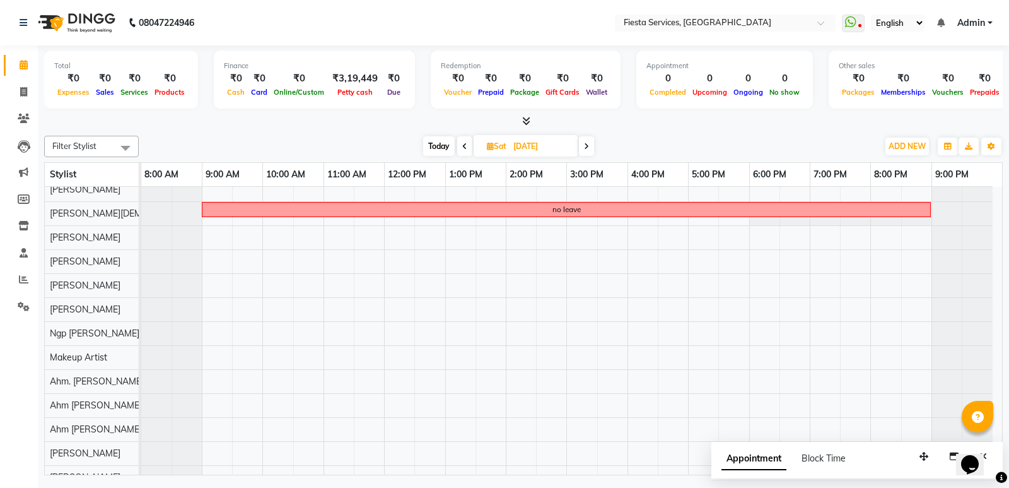
scroll to position [47, 0]
